Goal: Task Accomplishment & Management: Use online tool/utility

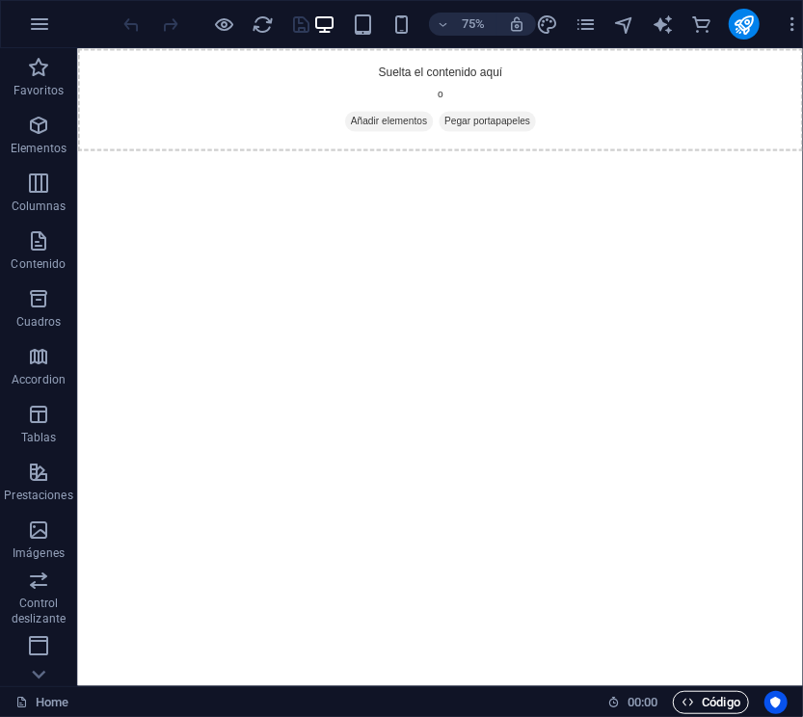
click at [703, 697] on span "Código" at bounding box center [710, 702] width 59 height 23
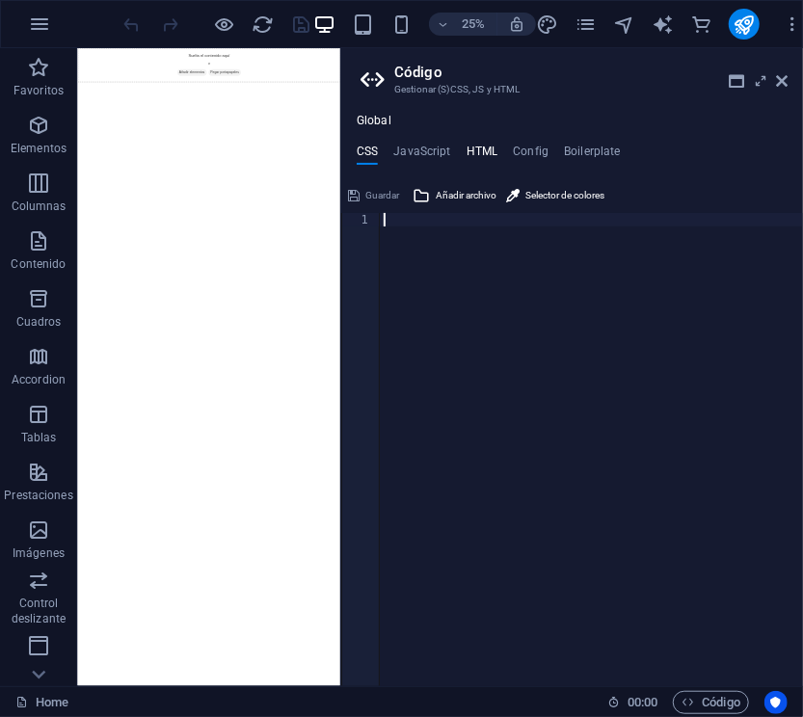
click at [481, 150] on h4 "HTML" at bounding box center [482, 155] width 32 height 21
click at [513, 245] on div "< a href = "#main-content" class = "wv-link-content button" > Skip to main cont…" at bounding box center [640, 454] width 520 height 482
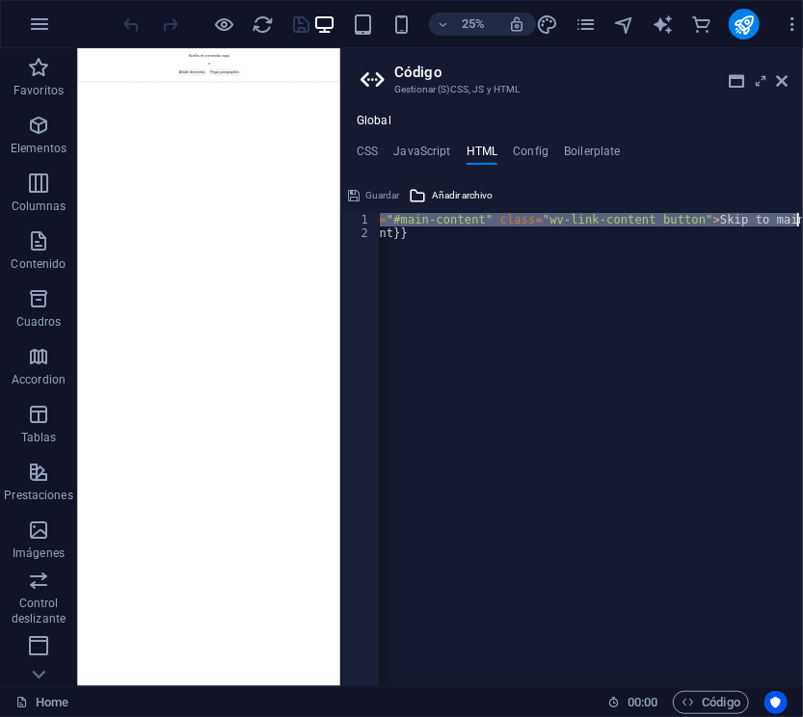
scroll to position [0, 96]
drag, startPoint x: 383, startPoint y: 215, endPoint x: 824, endPoint y: 218, distance: 440.3
click at [803, 218] on html "[DOMAIN_NAME] Home Favoritos Elementos Columnas Contenido Cuadros Accordion Tab…" at bounding box center [401, 358] width 803 height 717
type textarea "<a href="#main-content" class="wv-link-content button">Skip to main content</a>"
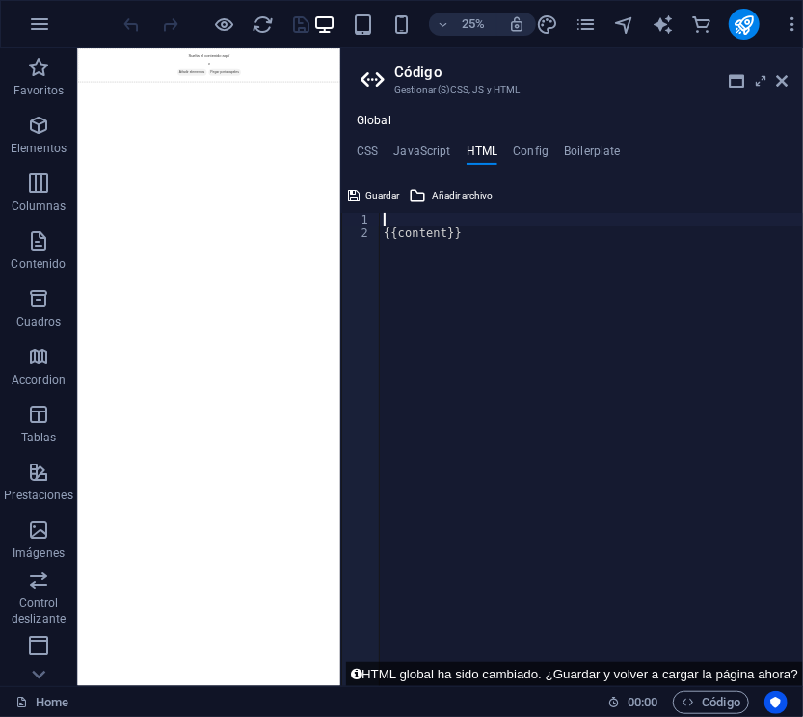
type textarea "{{content}}"
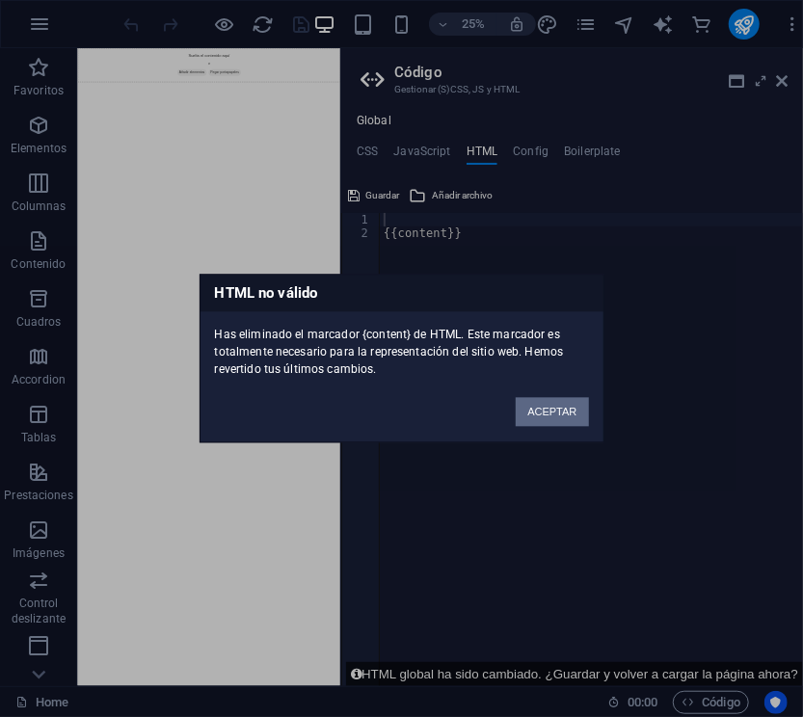
click at [549, 407] on button "ACEPTAR" at bounding box center [551, 412] width 72 height 29
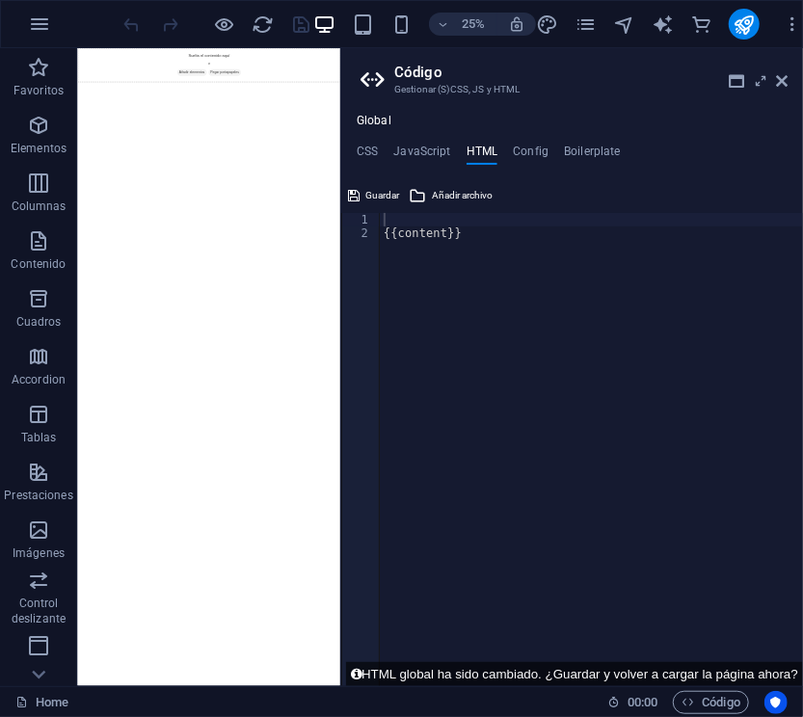
click at [500, 223] on div "{{content}}" at bounding box center [591, 463] width 423 height 500
click at [499, 233] on div "{{content}}" at bounding box center [591, 463] width 423 height 500
type textarea "{{content}}"
click at [541, 308] on div "{{content}}" at bounding box center [591, 463] width 423 height 500
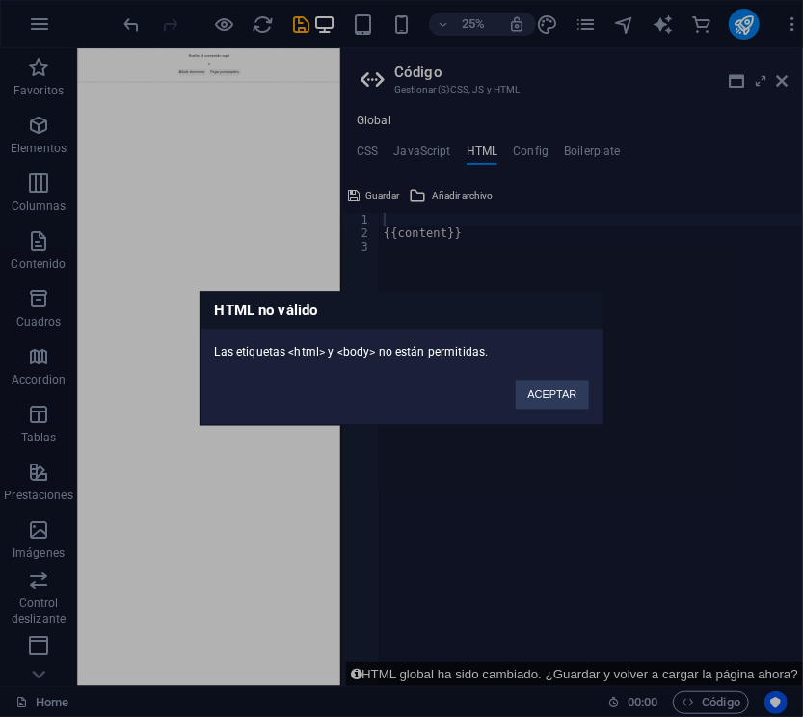
click at [579, 386] on button "ACEPTAR" at bounding box center [551, 395] width 72 height 29
